Goal: Task Accomplishment & Management: Manage account settings

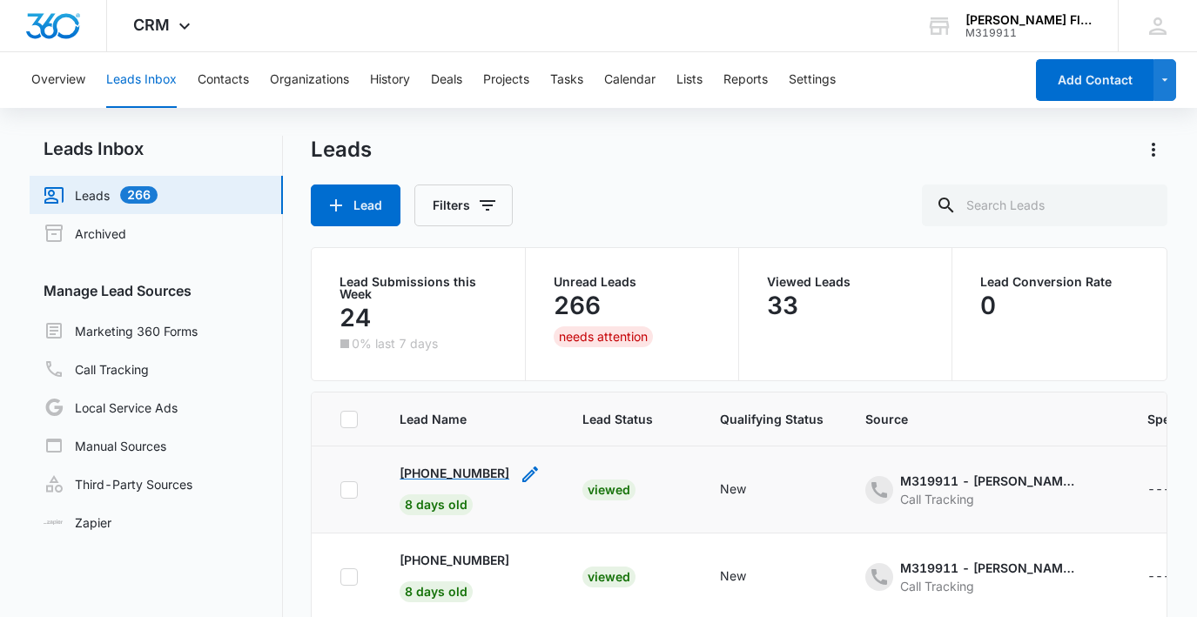
click at [439, 471] on p "+17205549108" at bounding box center [455, 473] width 110 height 18
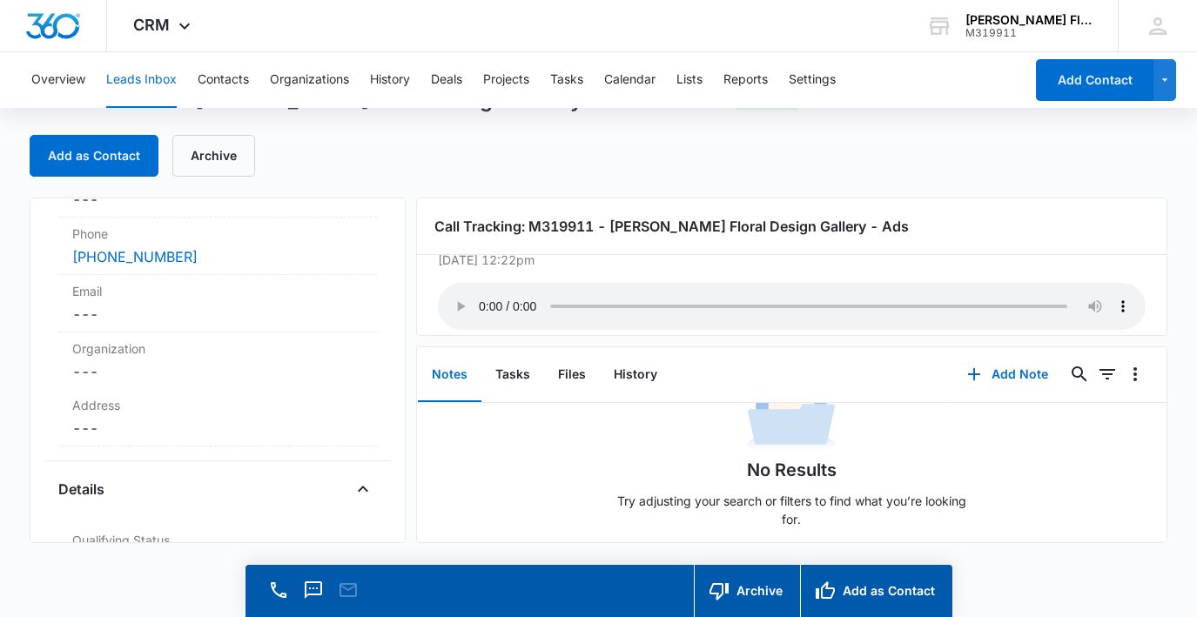
scroll to position [50, 0]
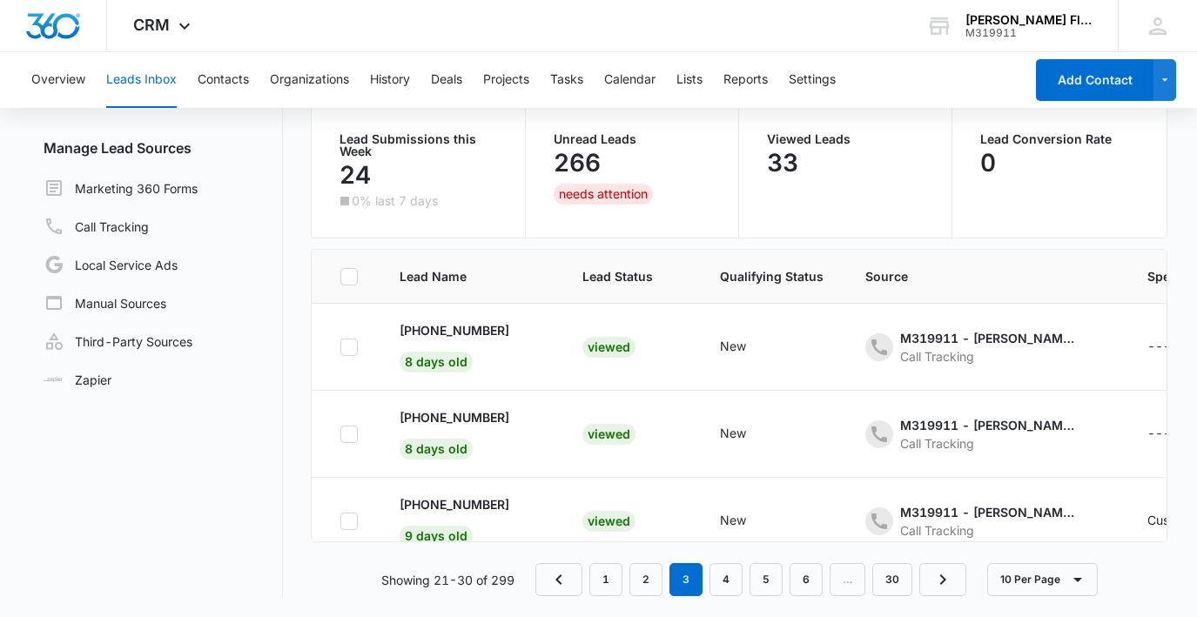
scroll to position [143, 0]
click at [606, 577] on link "1" at bounding box center [605, 579] width 33 height 33
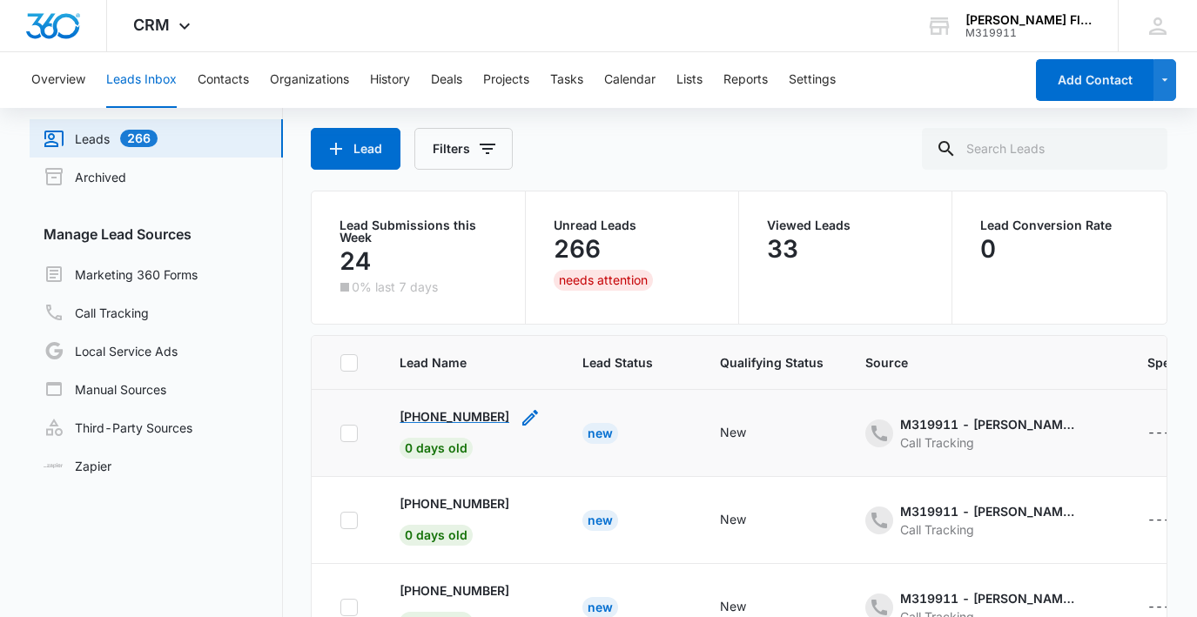
click at [426, 417] on p "+19168206145" at bounding box center [455, 416] width 110 height 18
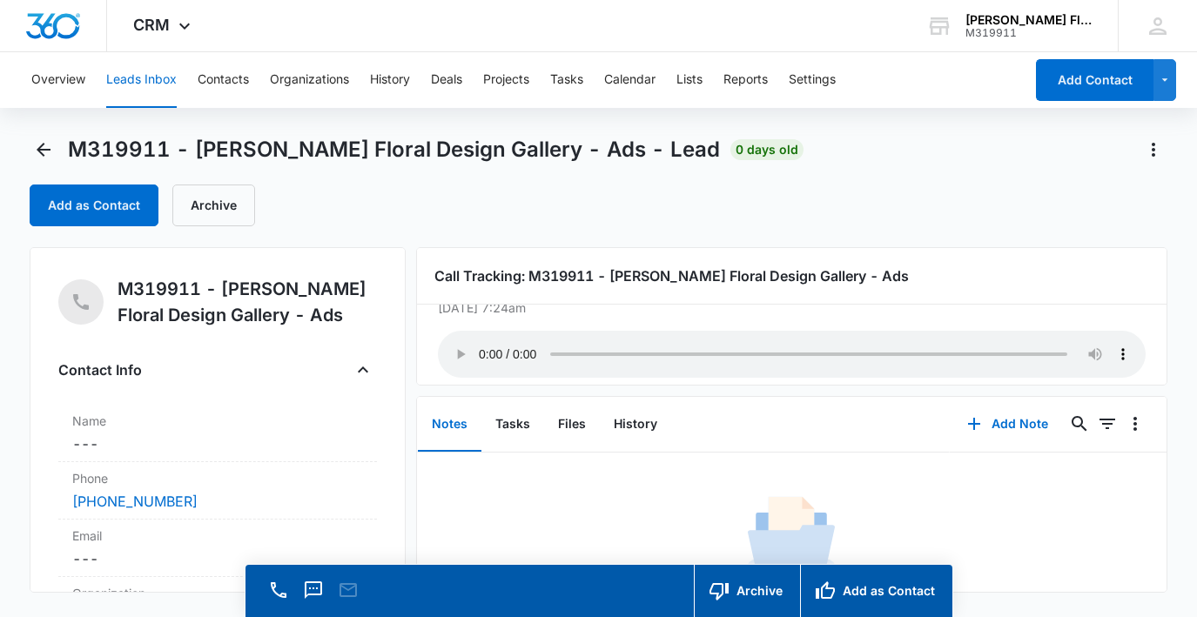
scroll to position [44, 0]
click at [482, 349] on audio "Your browser does not support the audio tag." at bounding box center [792, 356] width 708 height 47
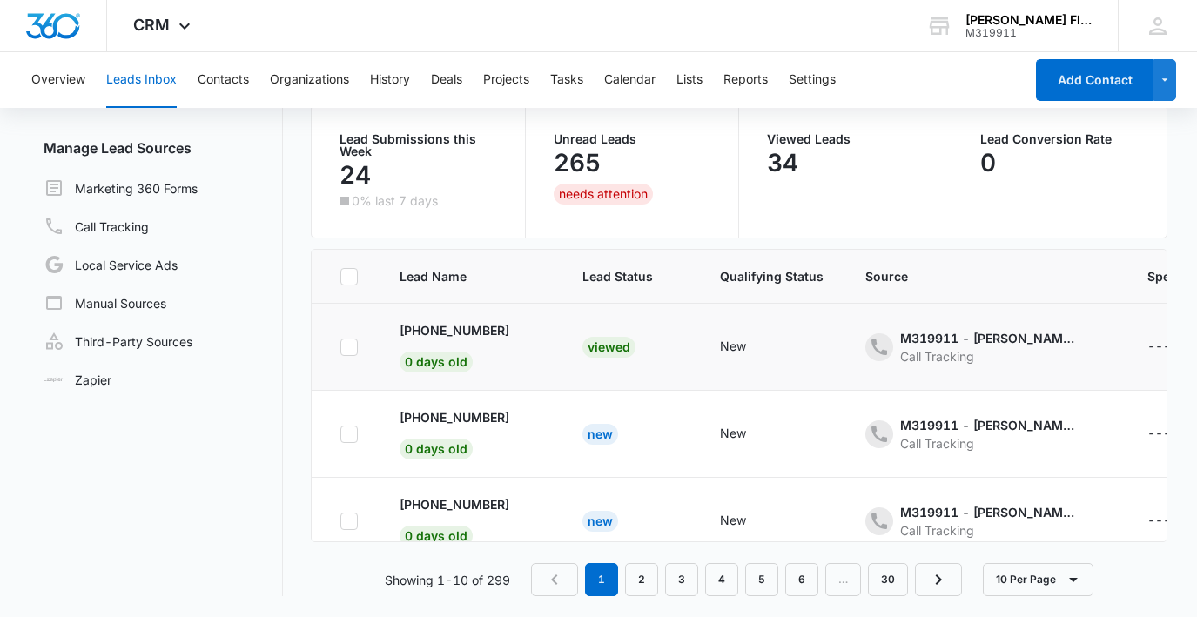
scroll to position [143, 0]
click at [452, 414] on p "+16263654746" at bounding box center [455, 417] width 110 height 18
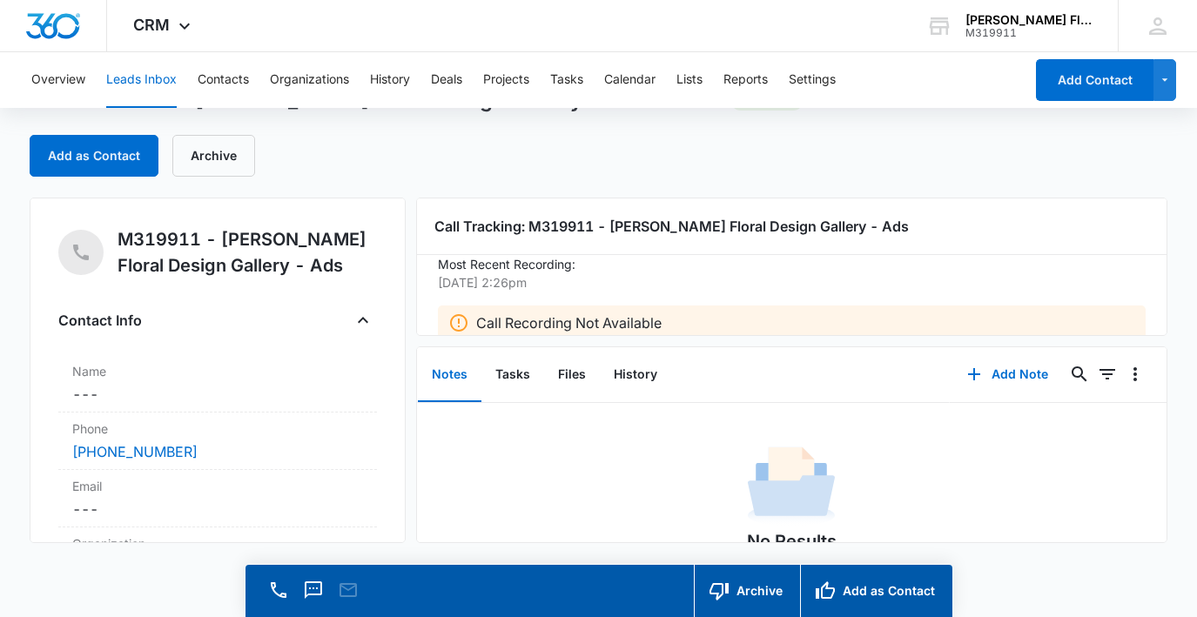
scroll to position [24, 0]
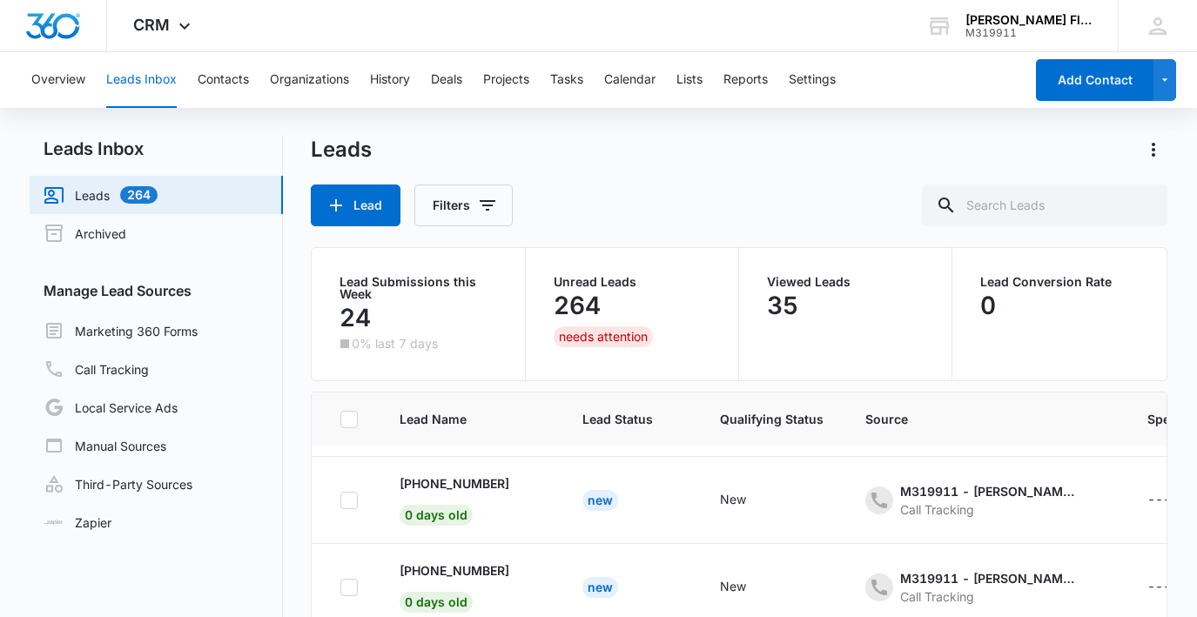
scroll to position [178, 0]
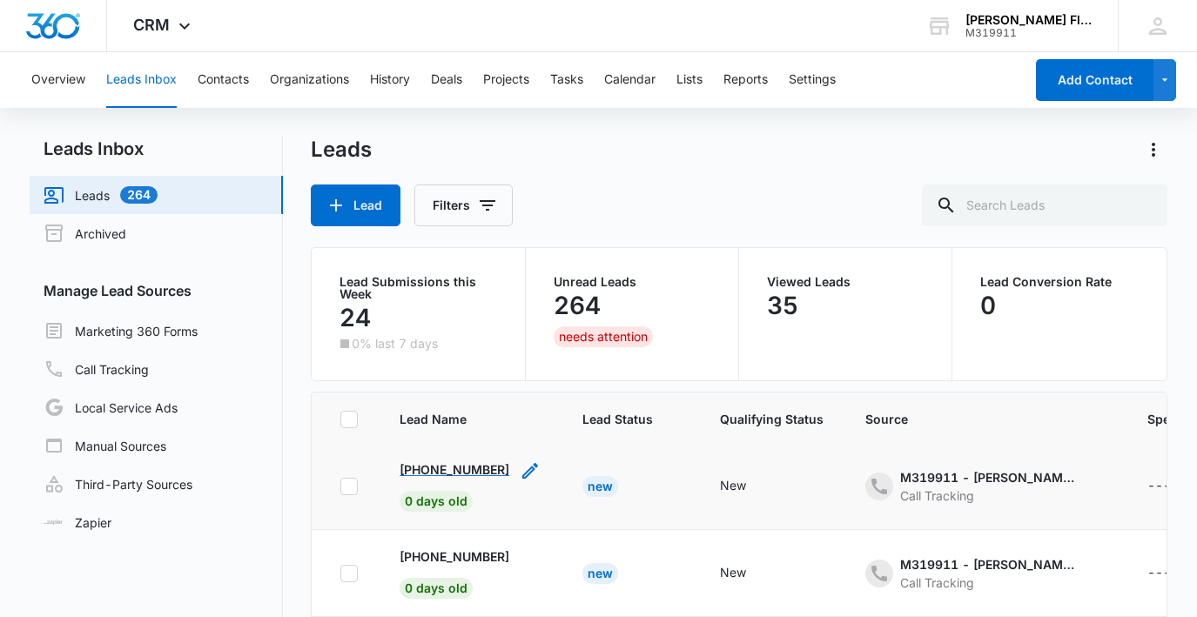
click at [441, 468] on p "+19167986840" at bounding box center [455, 470] width 110 height 18
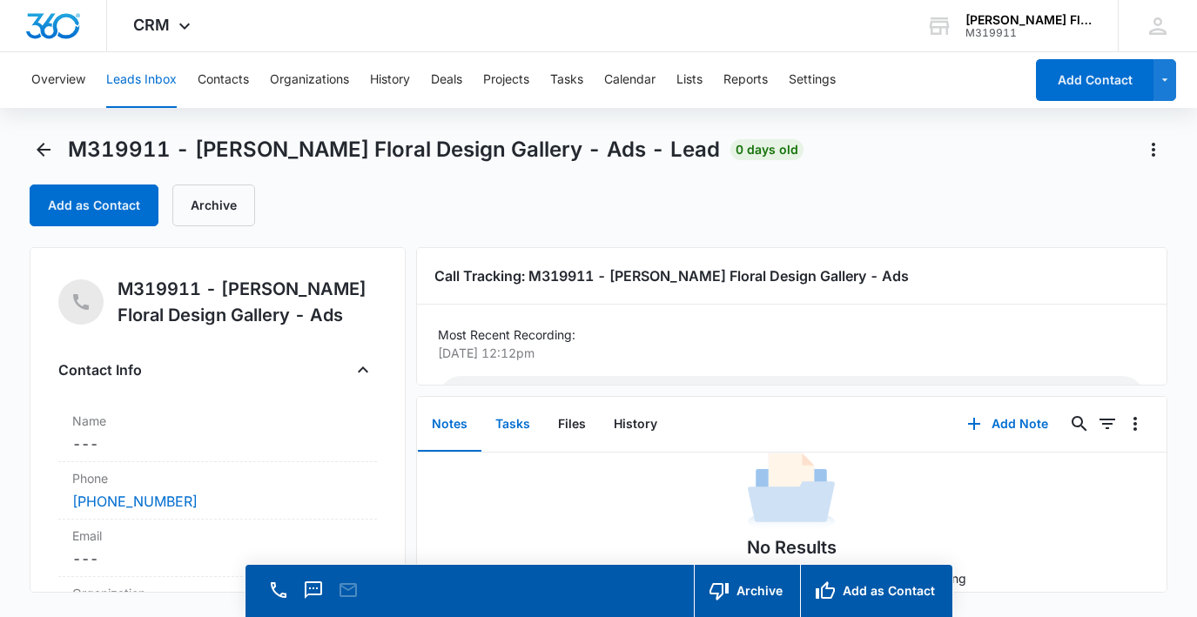
scroll to position [57, 0]
click at [41, 141] on icon "Back" at bounding box center [43, 149] width 21 height 21
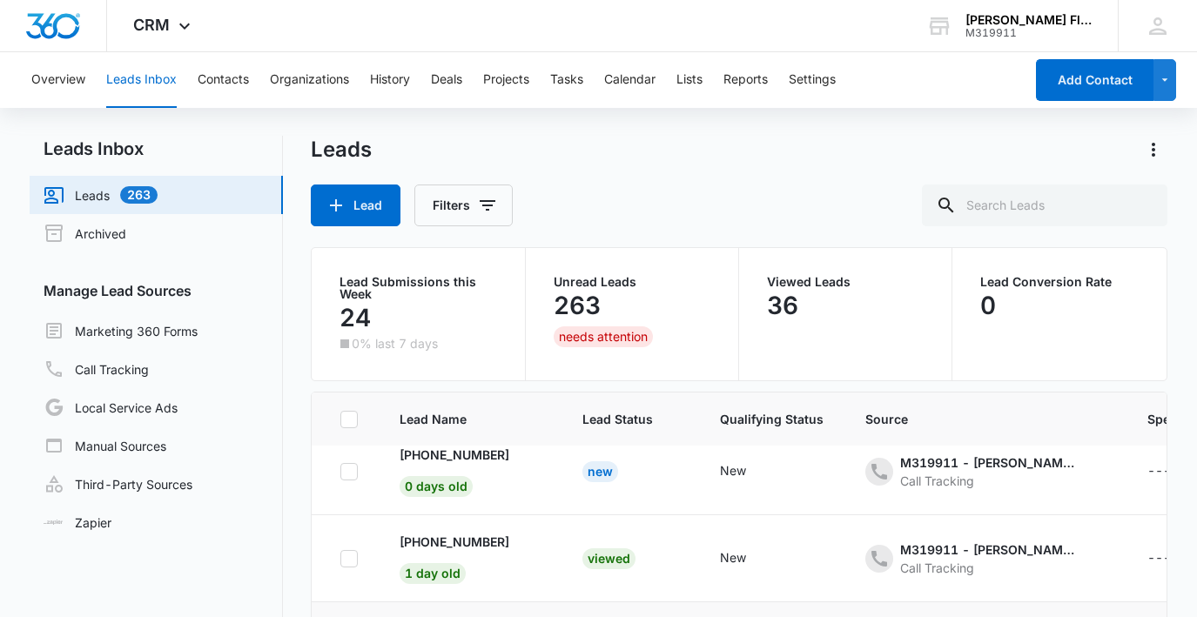
scroll to position [363, 0]
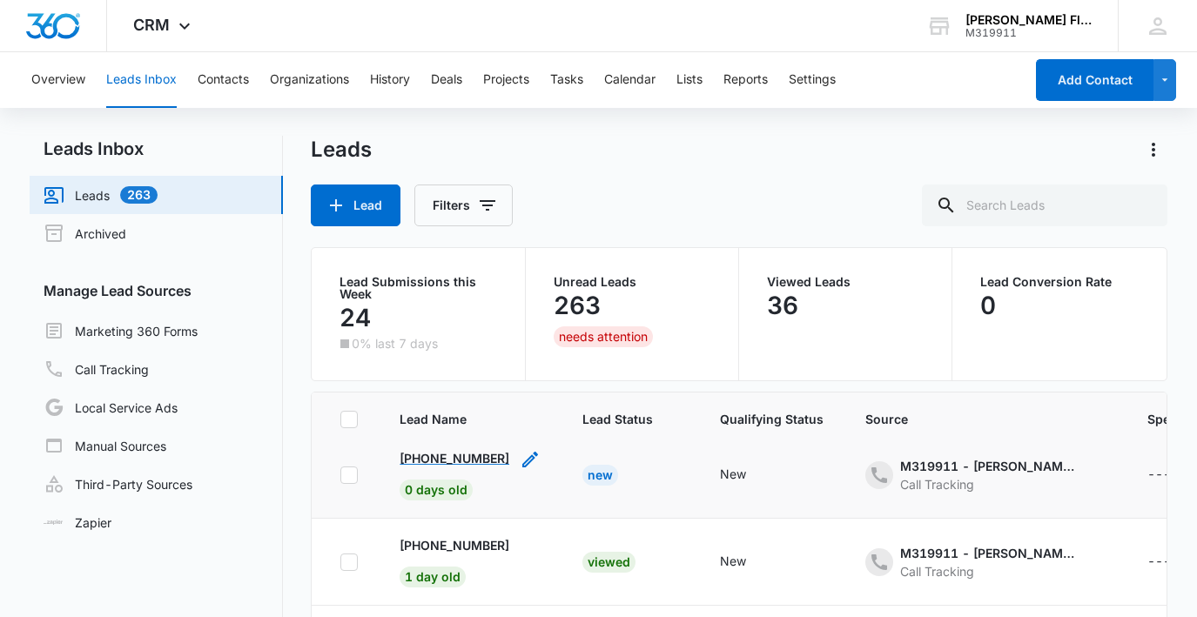
click at [441, 461] on p "+17076245917" at bounding box center [455, 458] width 110 height 18
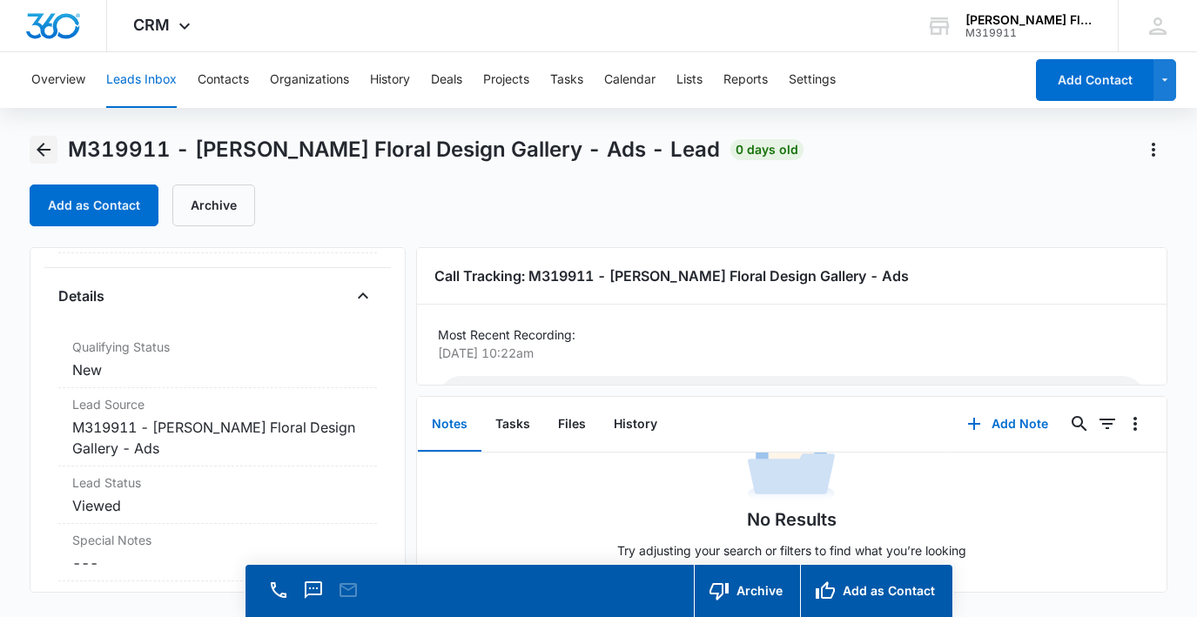
click at [40, 152] on icon "Back" at bounding box center [44, 150] width 14 height 14
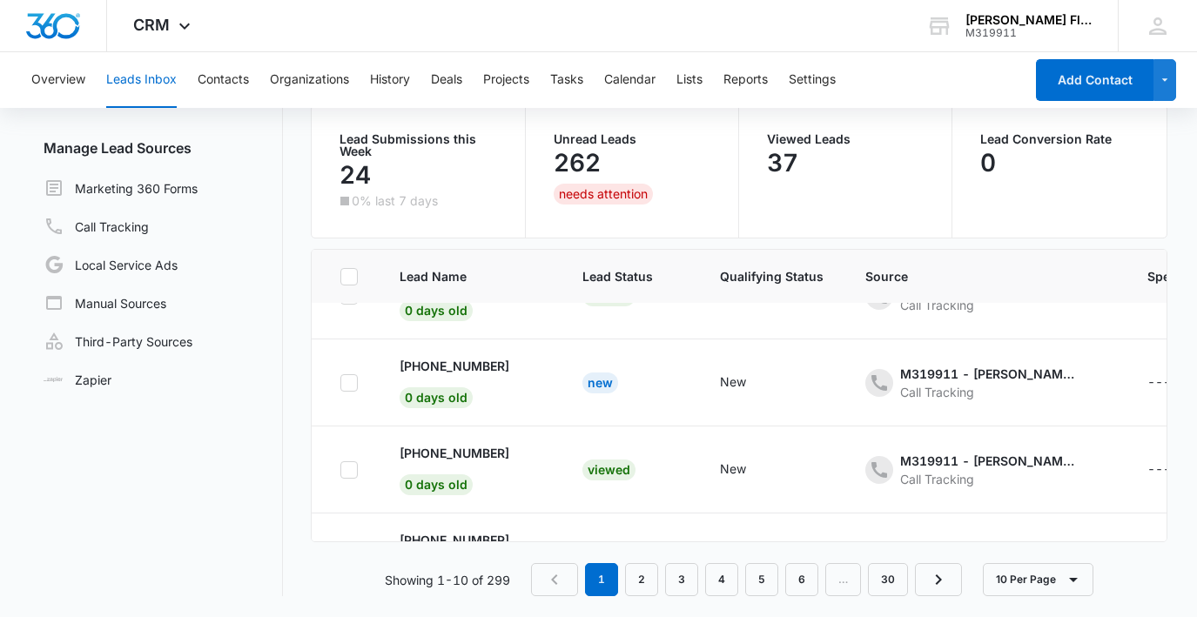
scroll to position [226, 0]
click at [444, 366] on p "+19164324536" at bounding box center [455, 365] width 110 height 18
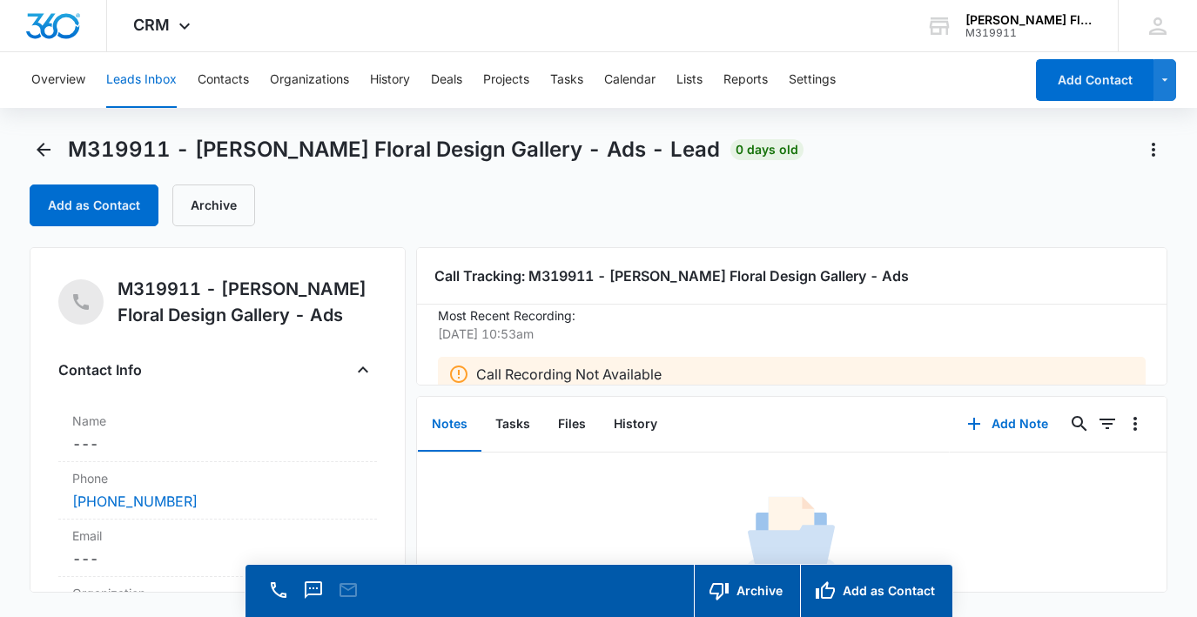
scroll to position [20, 0]
click at [39, 149] on icon "Back" at bounding box center [44, 150] width 14 height 14
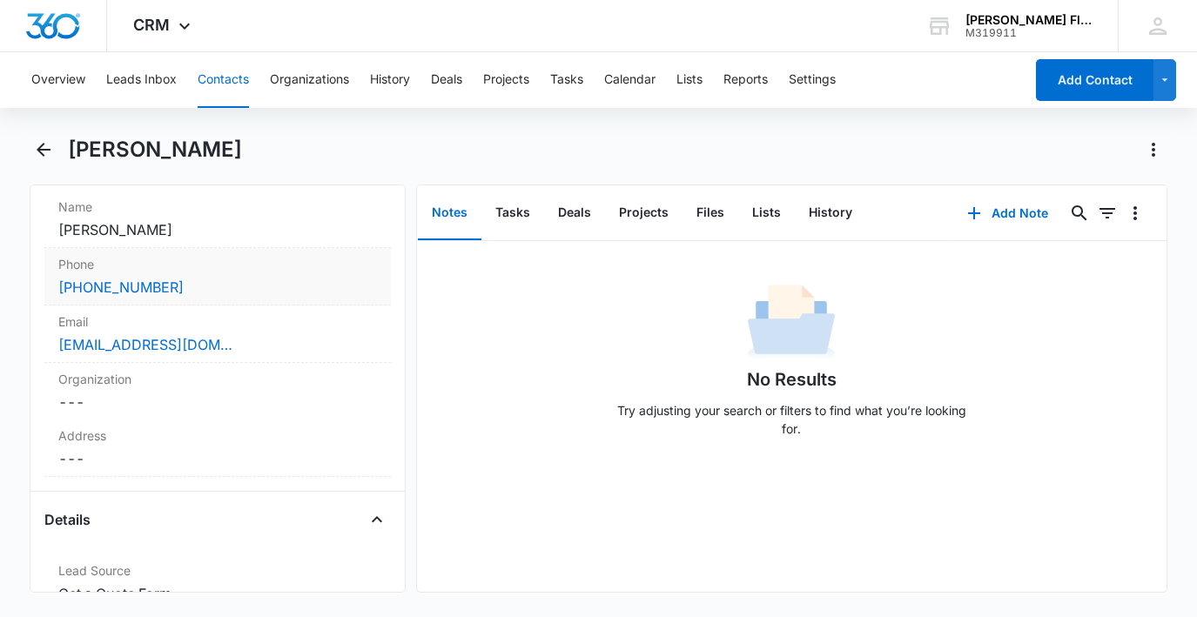
scroll to position [341, 0]
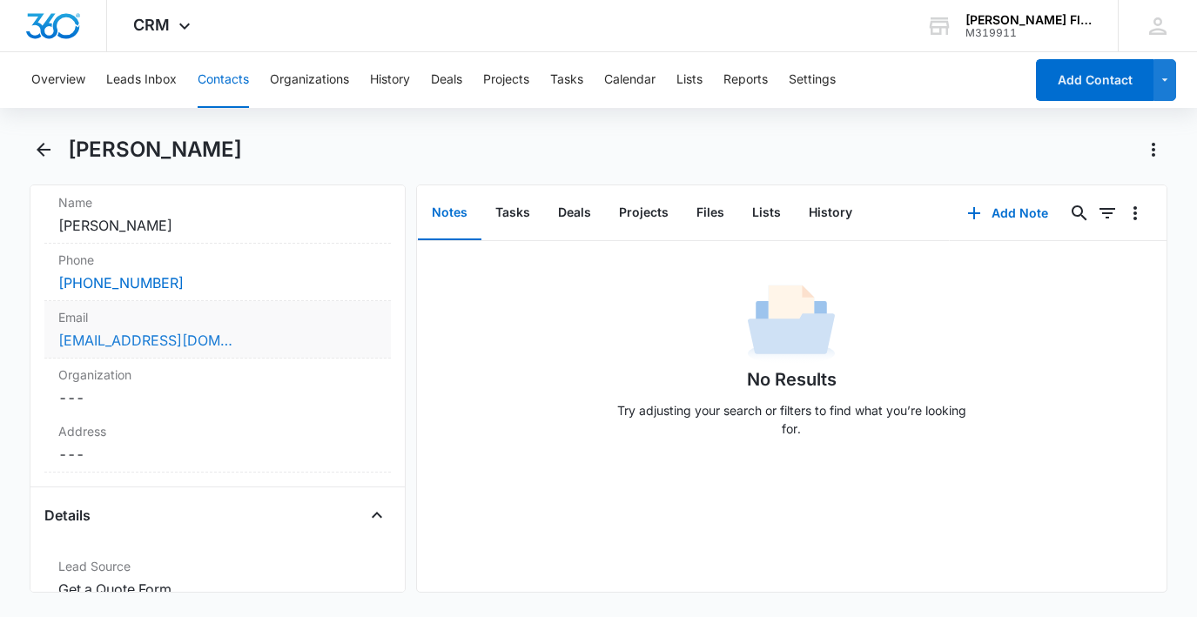
click at [81, 338] on link "wallybear0660@yahoo.com" at bounding box center [145, 340] width 174 height 21
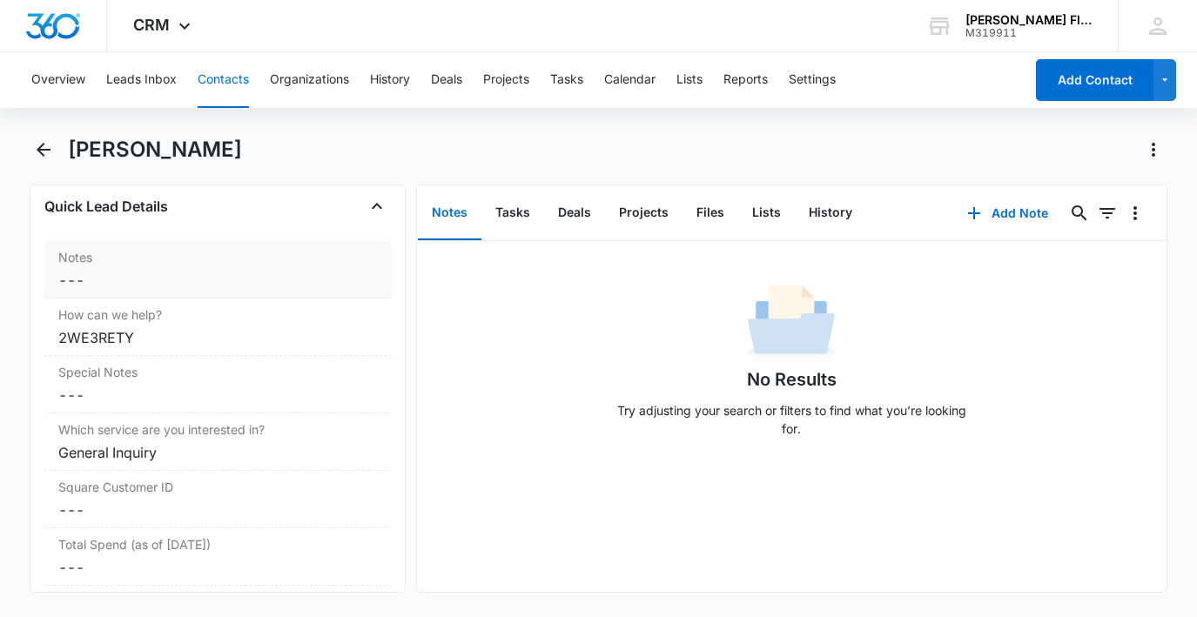
scroll to position [1515, 0]
